Goal: Download file/media

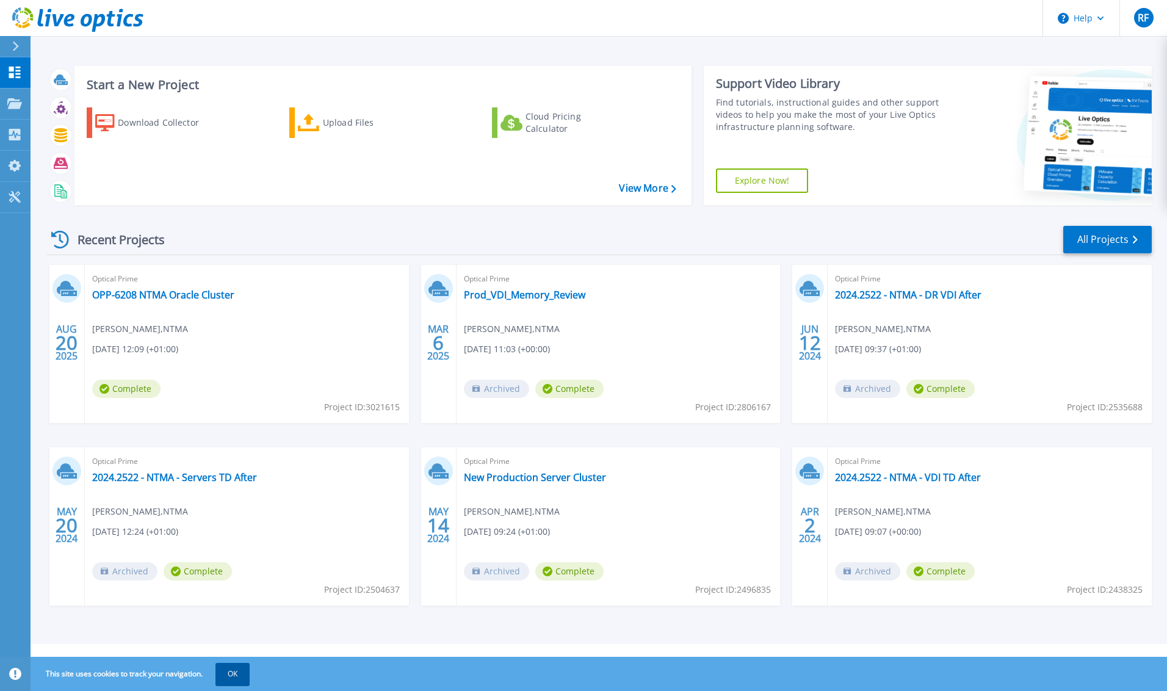
click at [233, 678] on button "OK" at bounding box center [232, 674] width 34 height 22
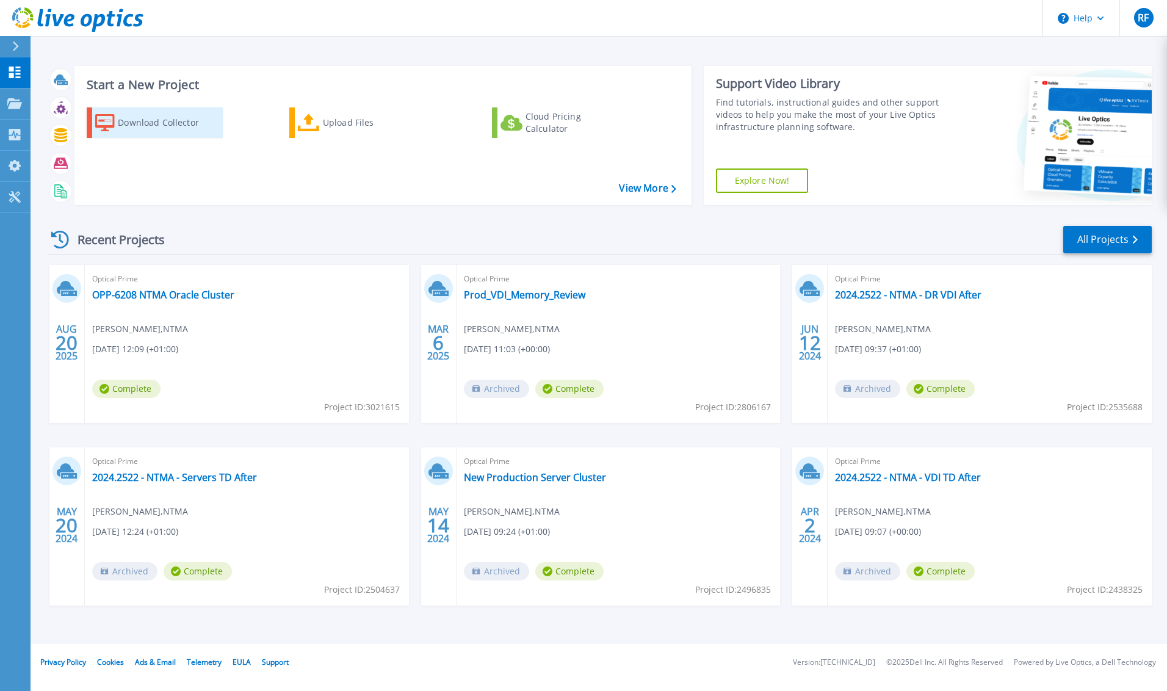
click at [139, 123] on div "Download Collector" at bounding box center [167, 122] width 98 height 24
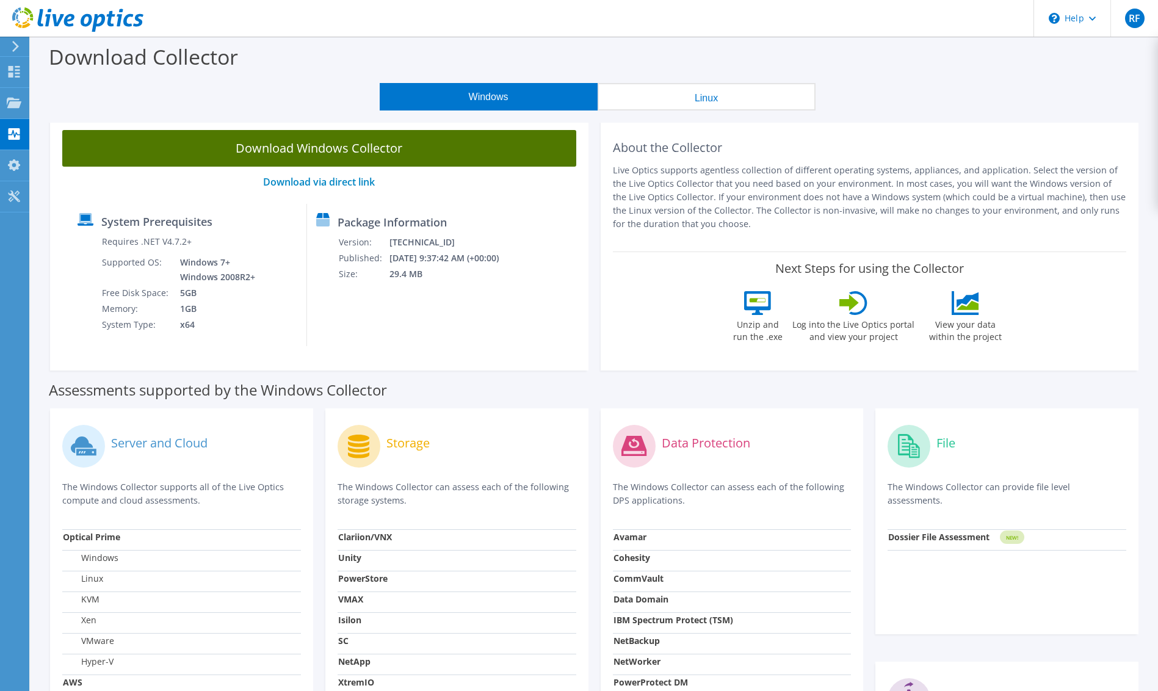
click at [324, 150] on link "Download Windows Collector" at bounding box center [319, 148] width 514 height 37
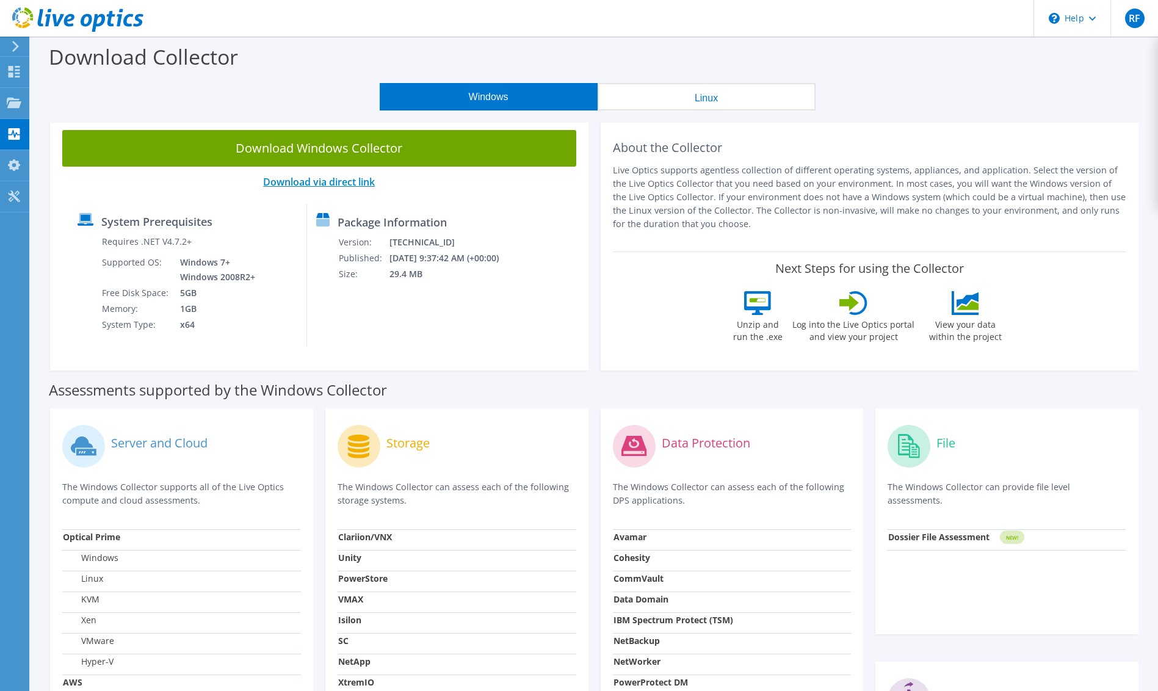
click at [342, 183] on link "Download via direct link" at bounding box center [319, 181] width 112 height 13
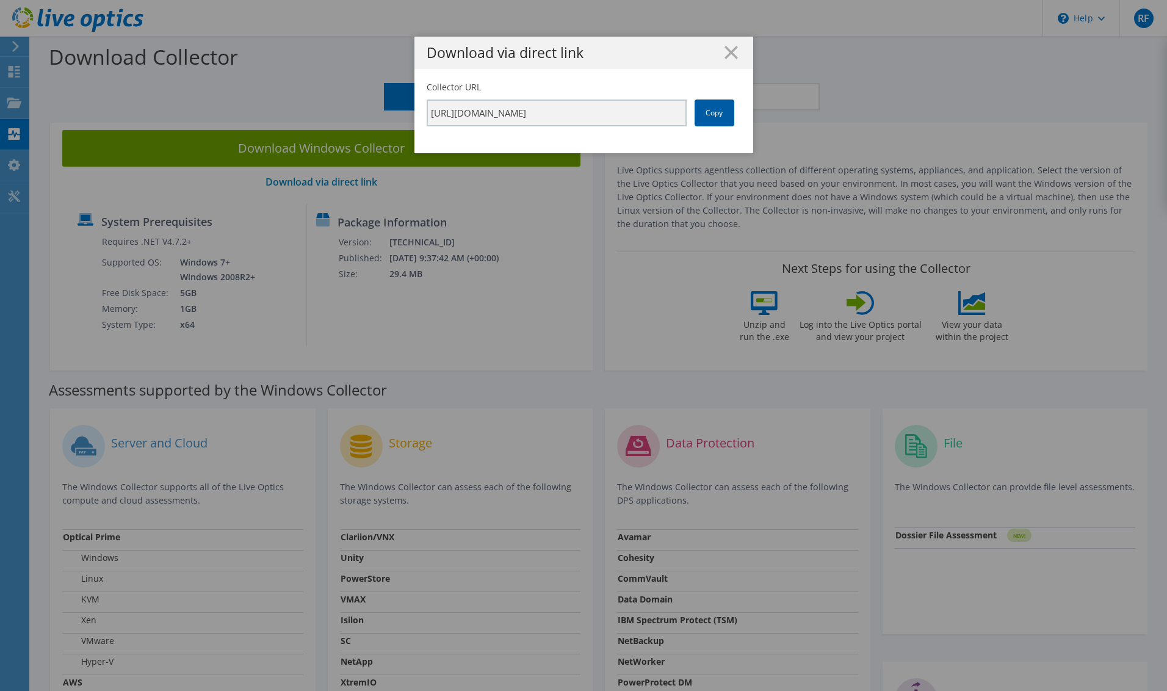
click at [716, 111] on link "Copy" at bounding box center [715, 113] width 40 height 27
click at [725, 50] on icon at bounding box center [731, 52] width 13 height 13
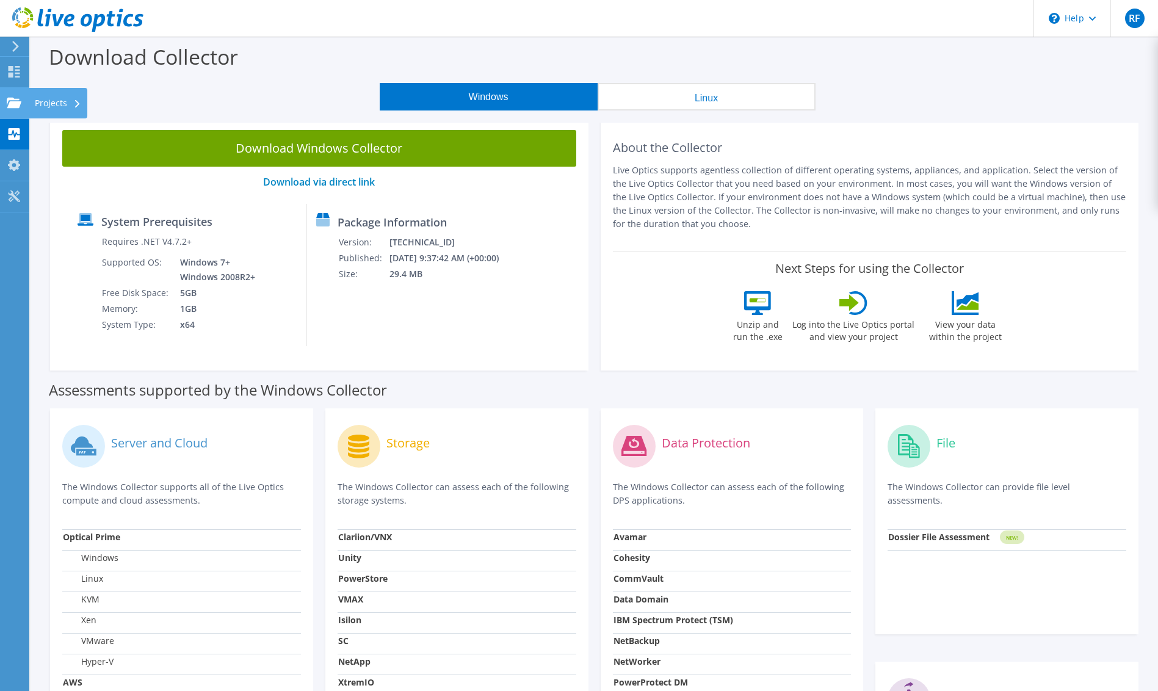
click at [11, 105] on use at bounding box center [14, 102] width 15 height 10
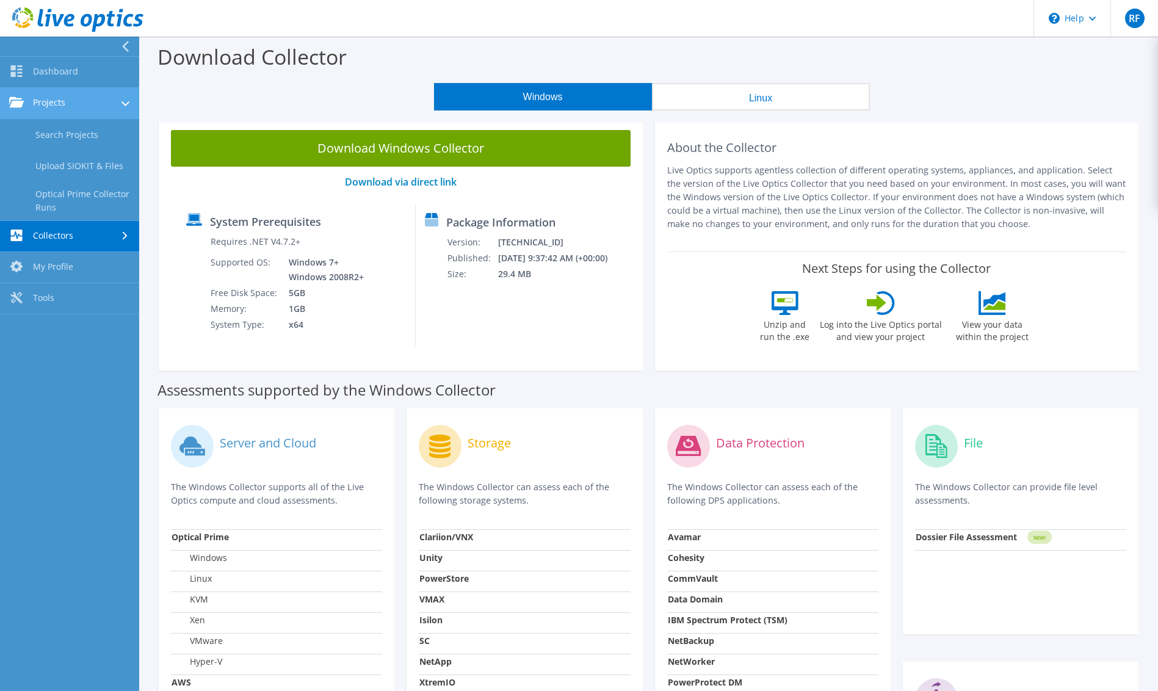
click at [69, 101] on link "Projects" at bounding box center [69, 103] width 139 height 31
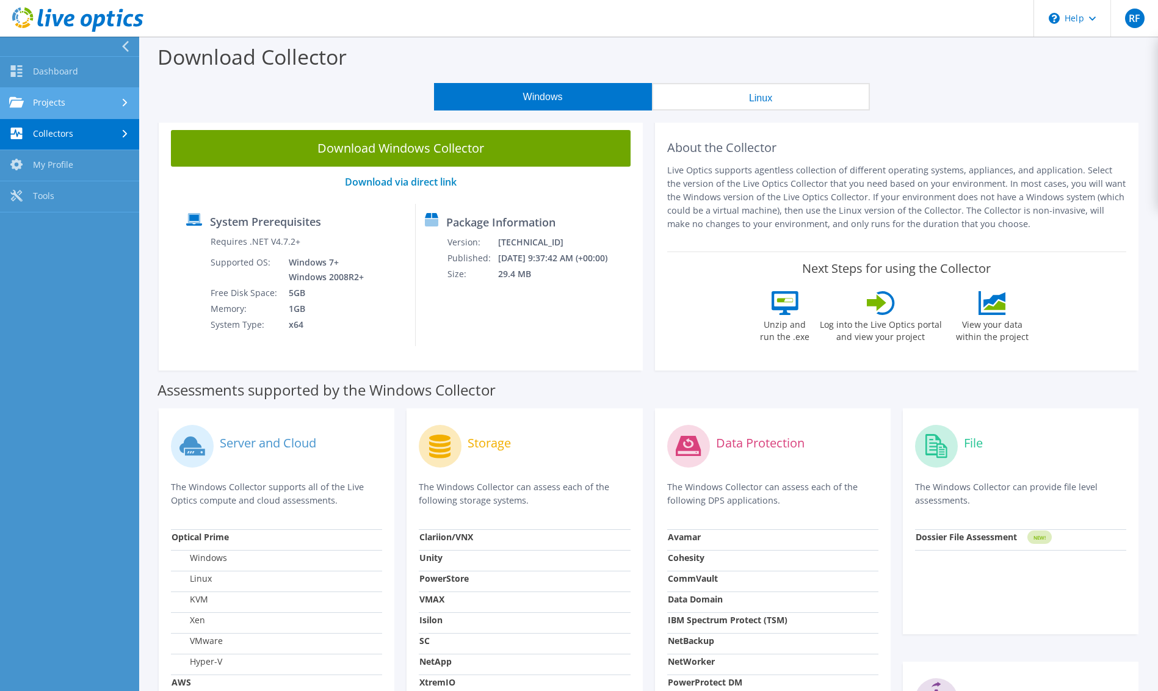
click at [65, 103] on link "Projects" at bounding box center [69, 103] width 139 height 31
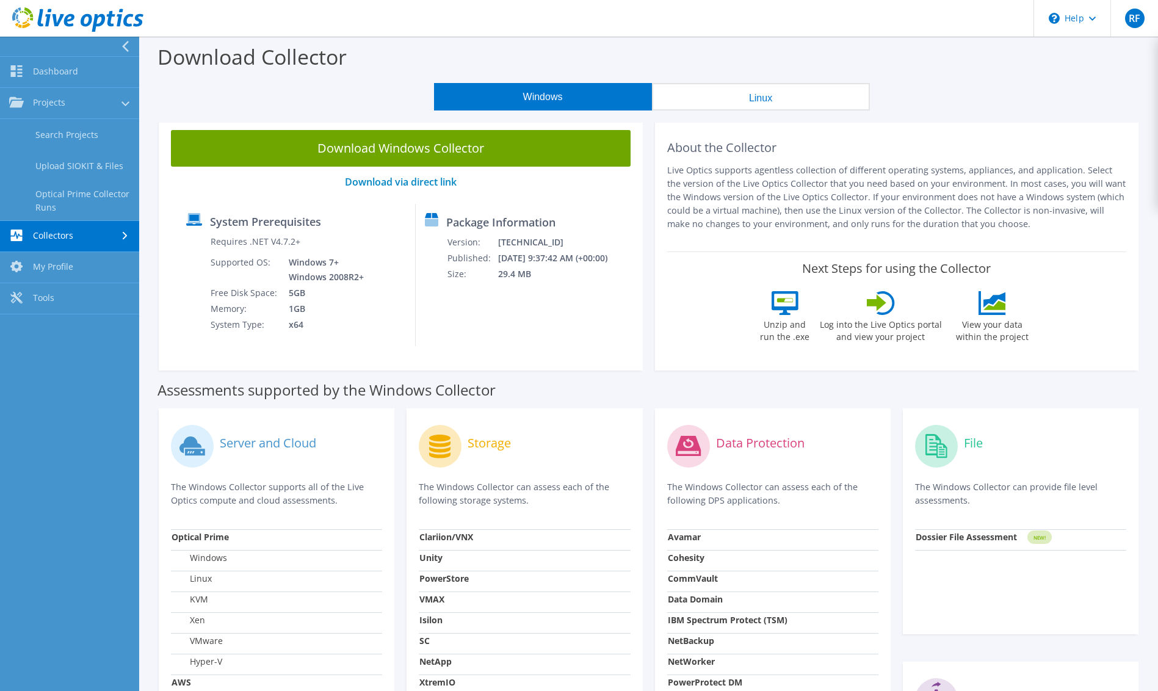
click at [80, 226] on link "Collectors" at bounding box center [69, 236] width 139 height 31
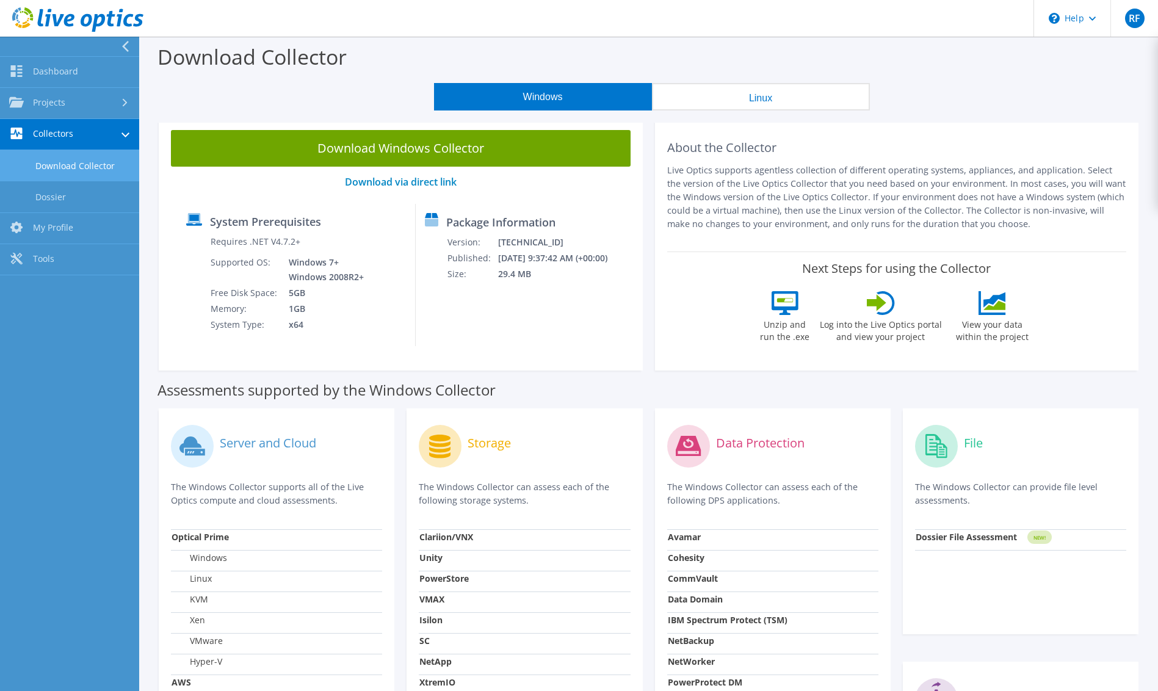
click at [77, 162] on link "Download Collector" at bounding box center [69, 165] width 139 height 31
